Goal: Navigation & Orientation: Find specific page/section

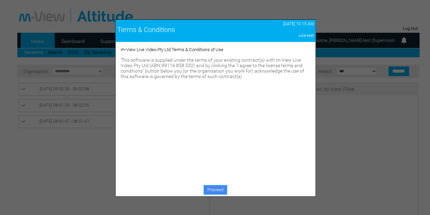
click at [217, 185] on link "Proceed" at bounding box center [215, 190] width 23 height 10
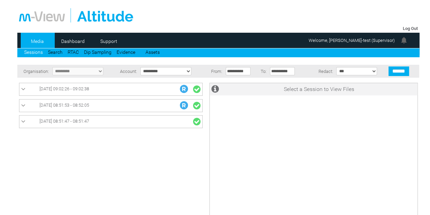
click at [71, 42] on link "Dashboard" at bounding box center [72, 41] width 33 height 10
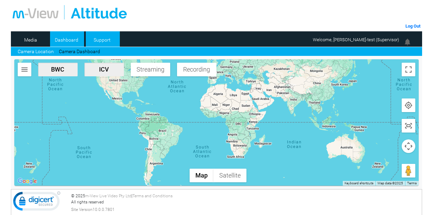
click at [111, 40] on link "Support" at bounding box center [102, 40] width 33 height 10
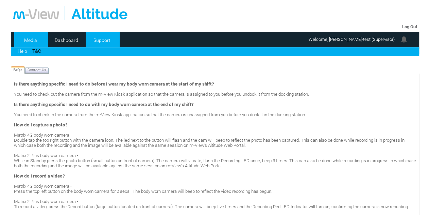
click at [33, 40] on link "Media" at bounding box center [30, 40] width 33 height 10
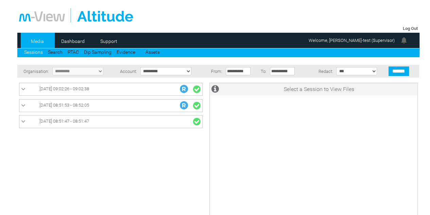
click at [156, 49] on li "Assets" at bounding box center [155, 51] width 19 height 6
click at [155, 51] on link "Assets" at bounding box center [153, 51] width 14 height 5
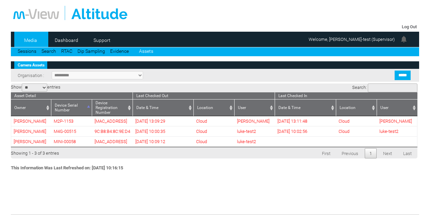
select select "**"
click at [65, 39] on link "Dashboard" at bounding box center [66, 40] width 33 height 10
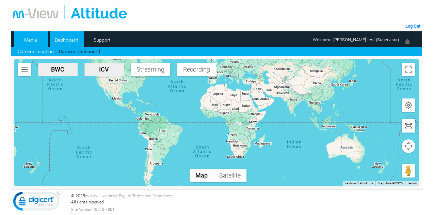
click at [31, 39] on link "Media" at bounding box center [30, 40] width 33 height 10
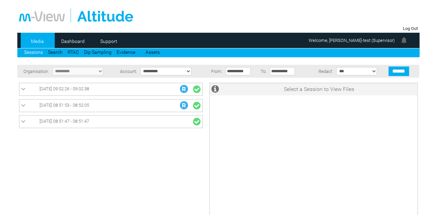
click at [406, 27] on link "Log Out" at bounding box center [410, 28] width 15 height 5
